Goal: Information Seeking & Learning: Learn about a topic

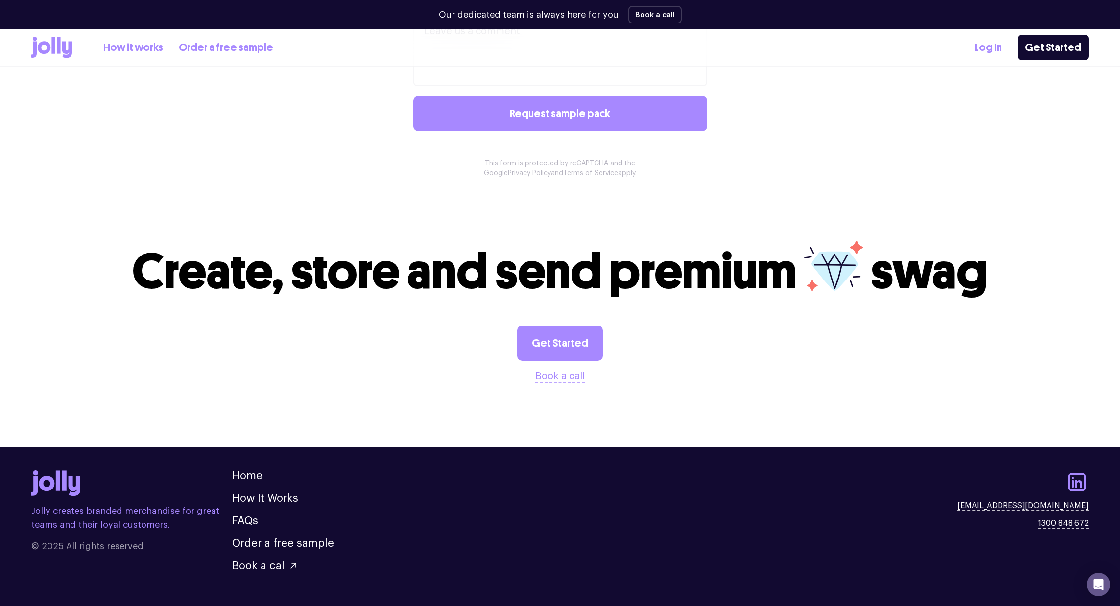
scroll to position [873, 0]
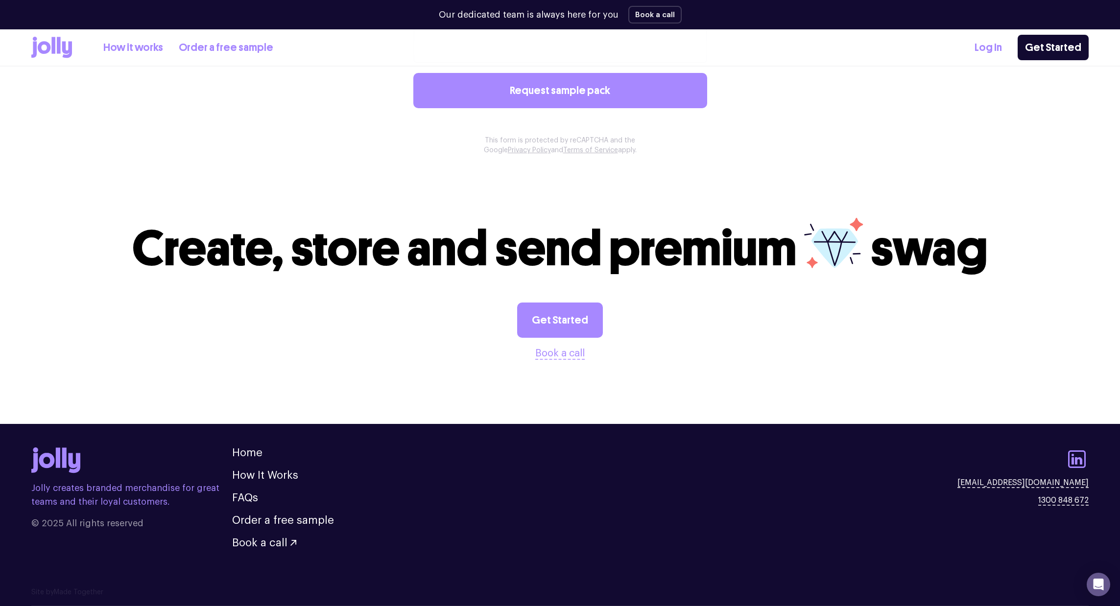
click at [56, 57] on icon at bounding box center [51, 48] width 41 height 22
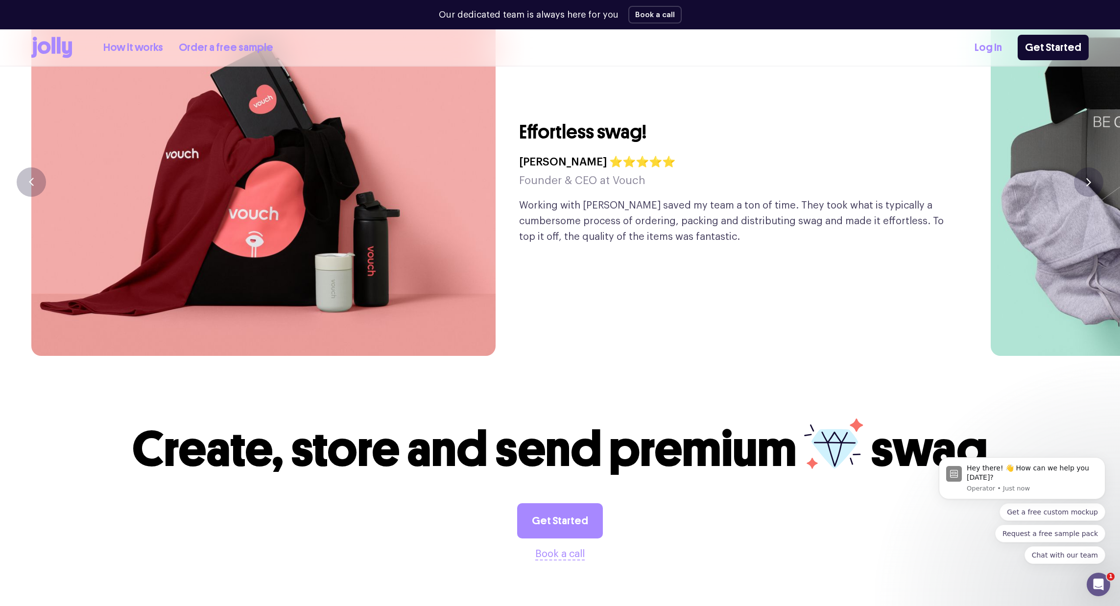
scroll to position [2717, 0]
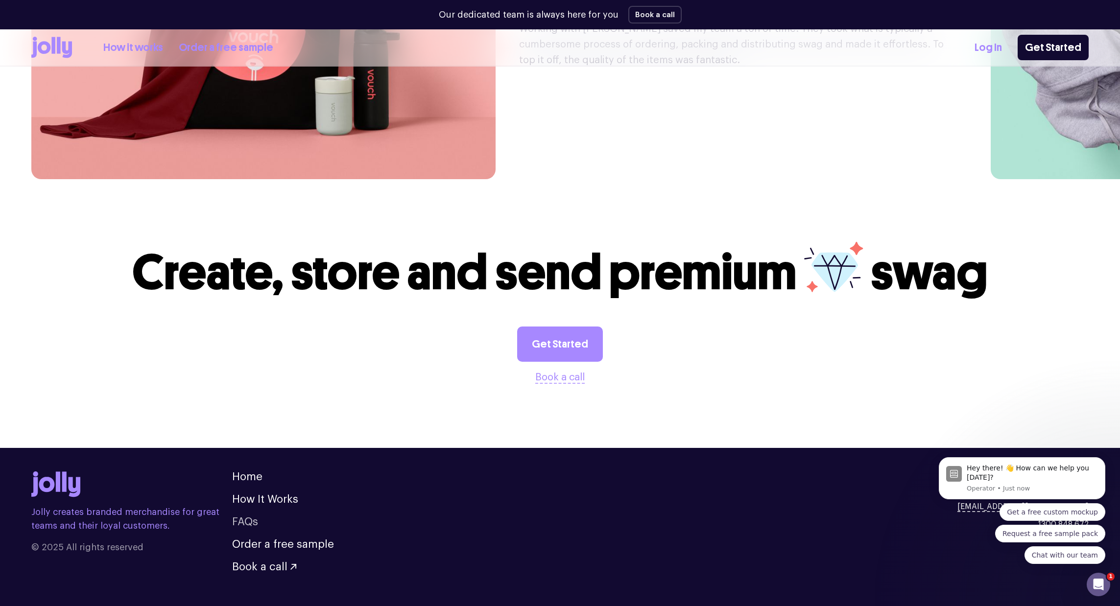
click at [249, 517] on link "FAQs" at bounding box center [245, 522] width 26 height 11
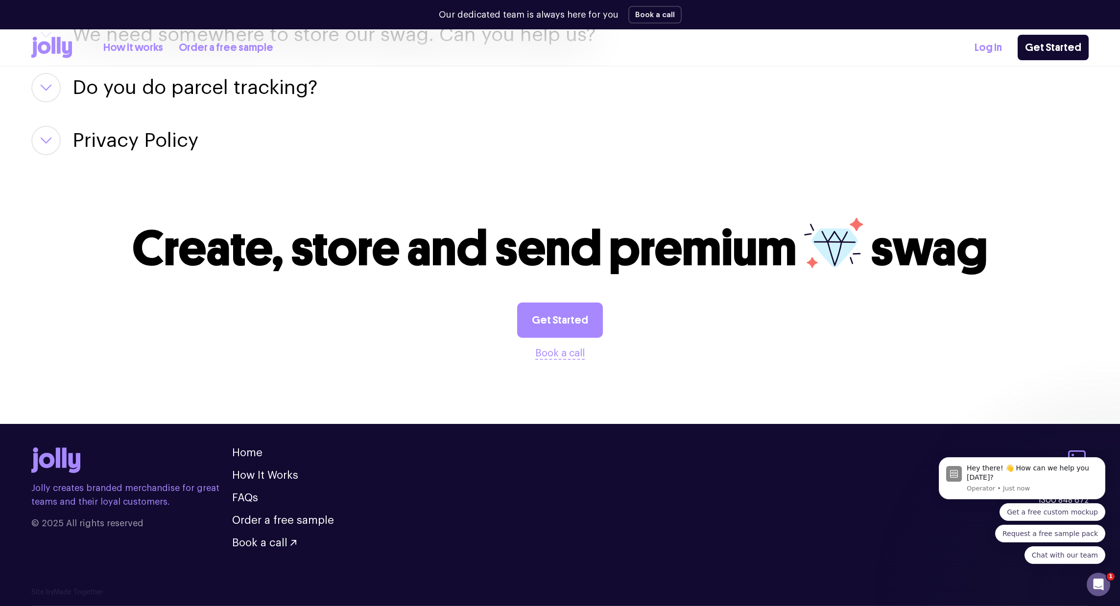
scroll to position [1156, 0]
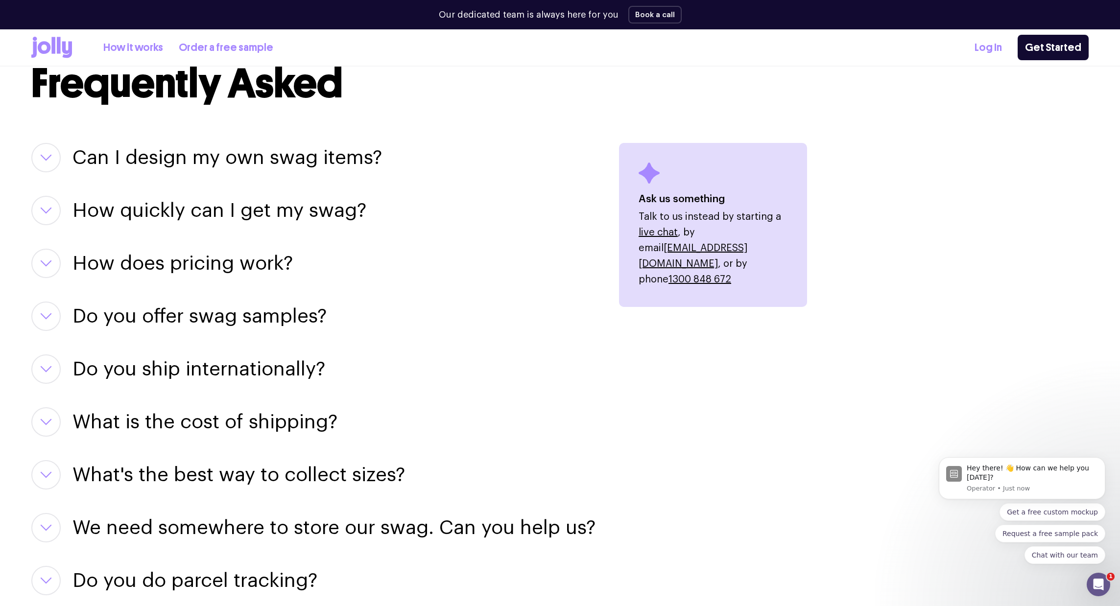
click at [184, 161] on h3 "Can I design my own swag items?" at bounding box center [226, 157] width 309 height 29
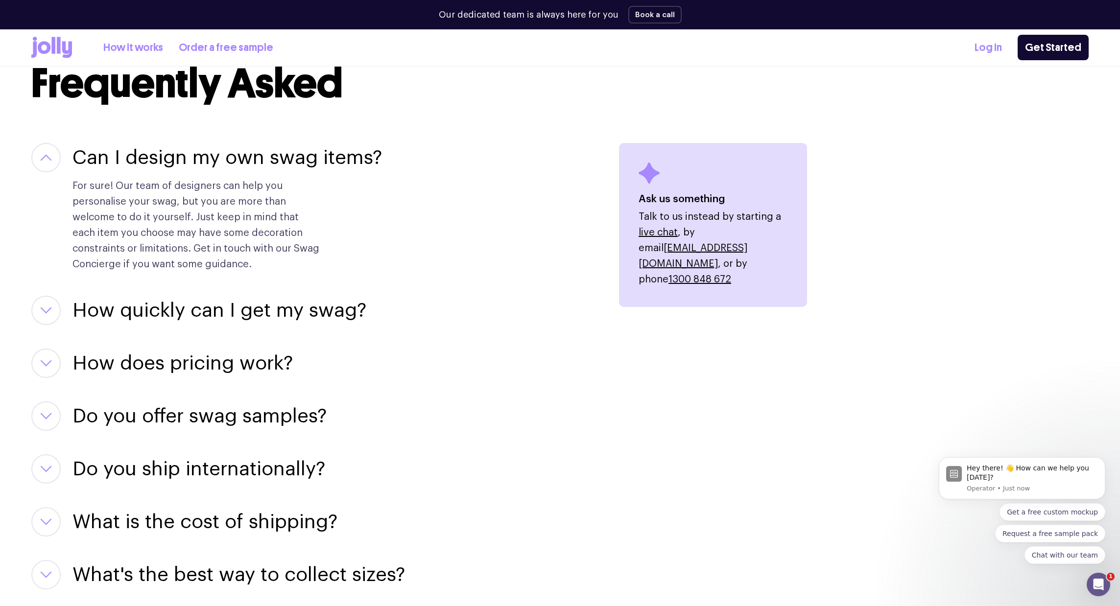
click at [206, 299] on h3 "How quickly can I get my swag?" at bounding box center [219, 310] width 294 height 29
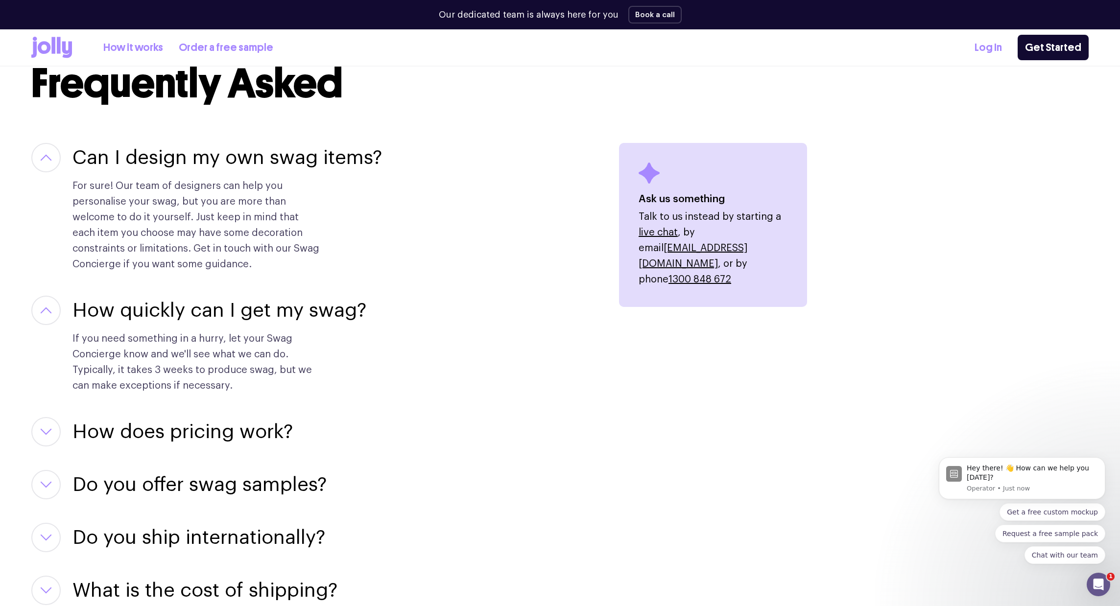
click at [153, 437] on h3 "How does pricing work?" at bounding box center [182, 431] width 220 height 29
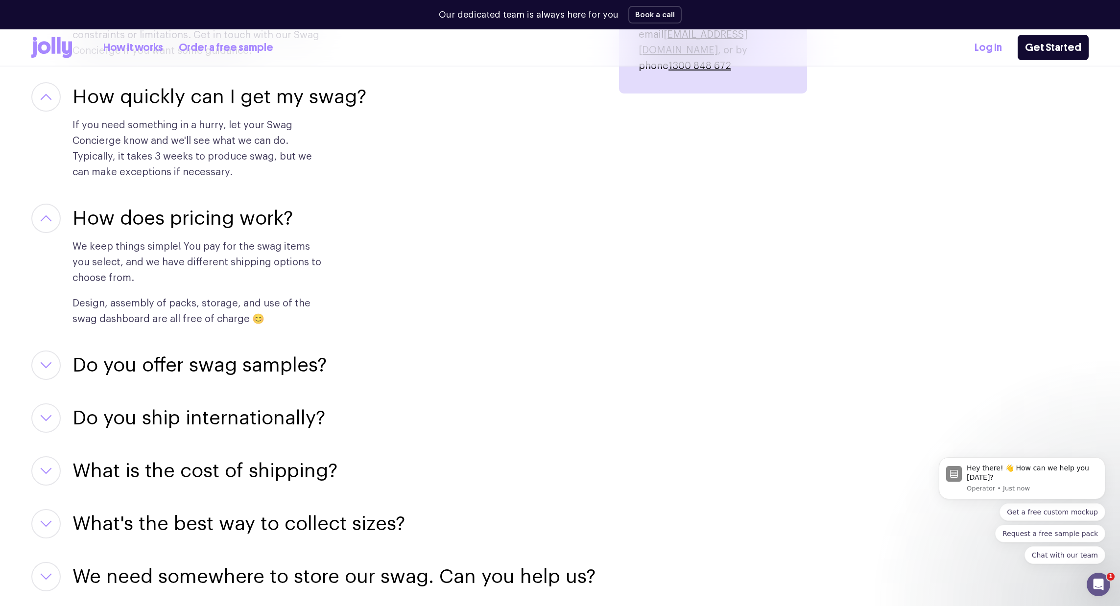
scroll to position [1371, 0]
click at [204, 363] on h3 "Do you offer swag samples?" at bounding box center [199, 364] width 254 height 29
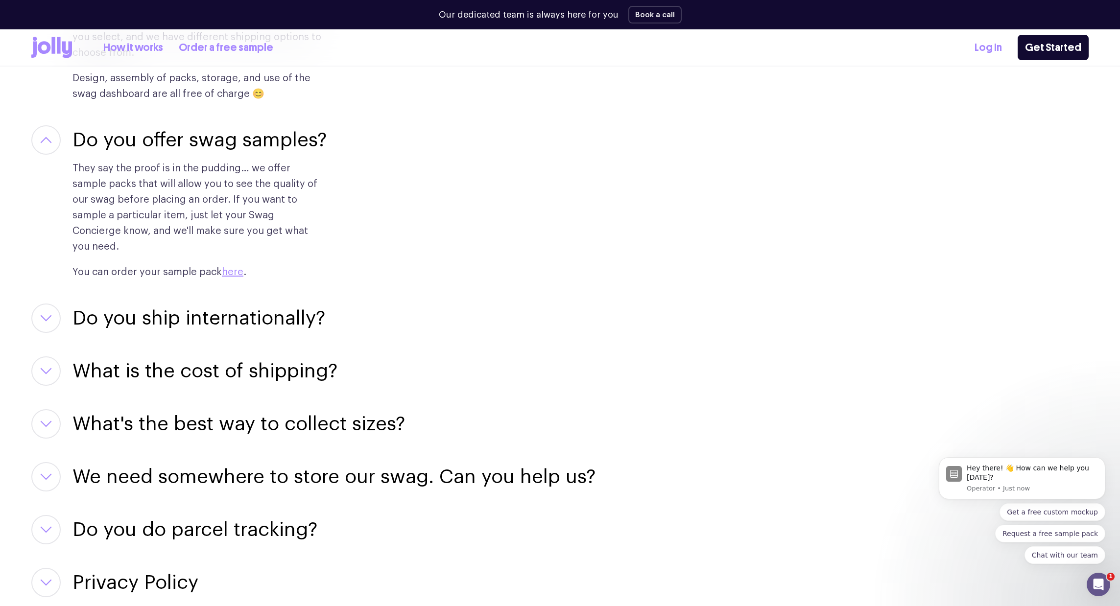
scroll to position [1602, 0]
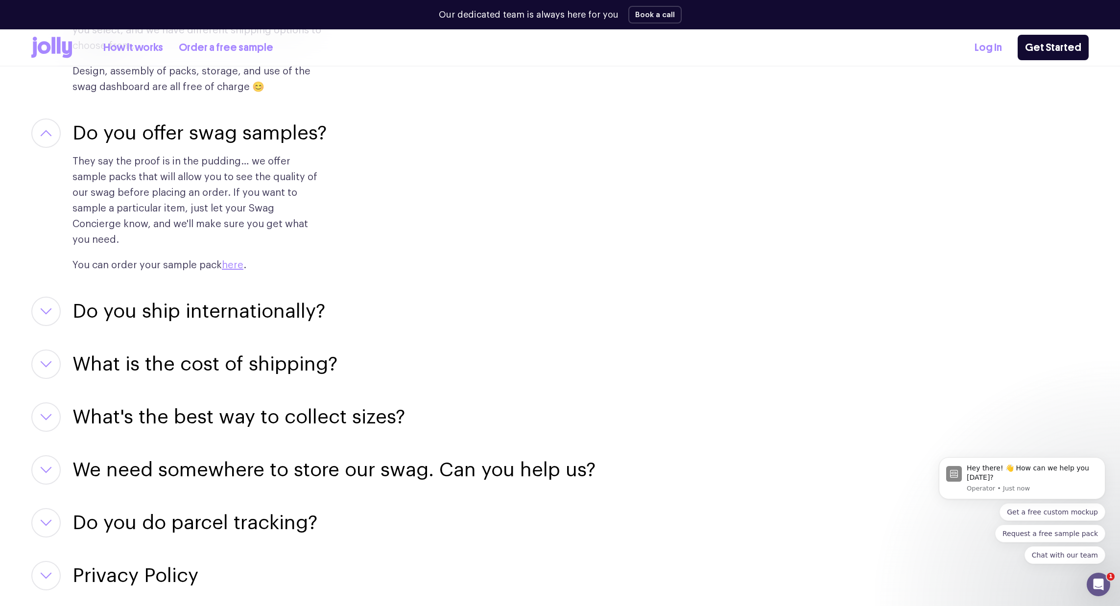
click at [292, 412] on h3 "What's the best way to collect sizes?" at bounding box center [238, 416] width 332 height 29
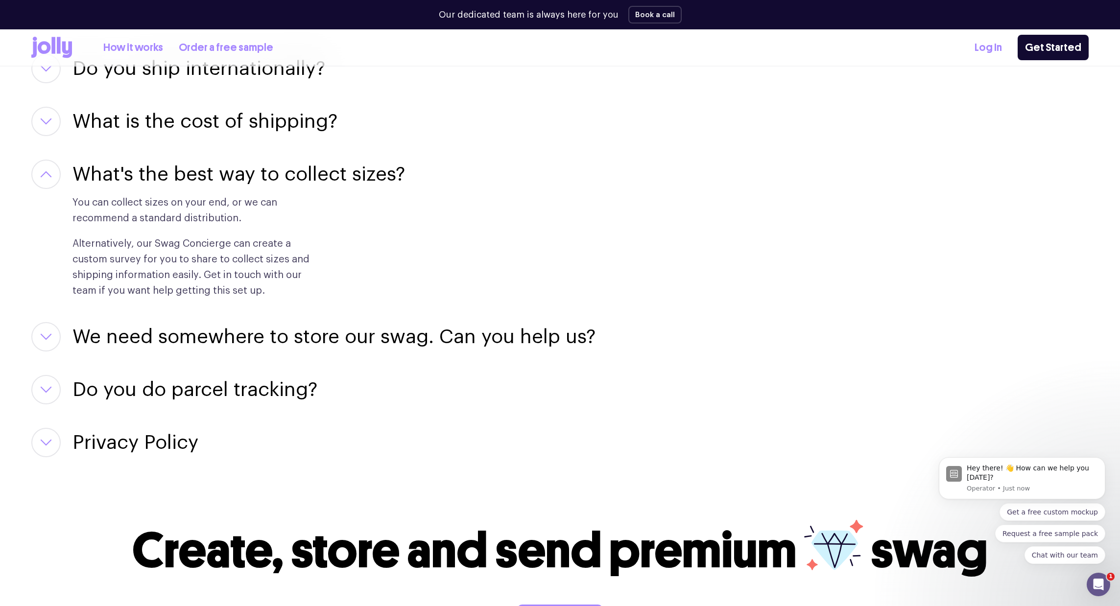
scroll to position [2131, 0]
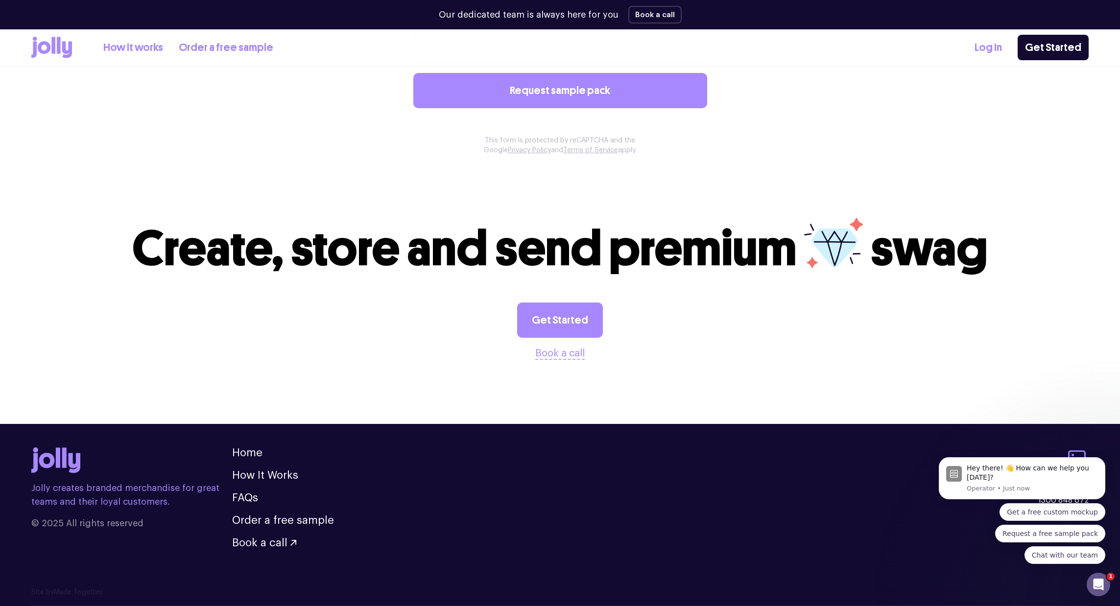
scroll to position [873, 0]
